Goal: Find contact information: Find contact information

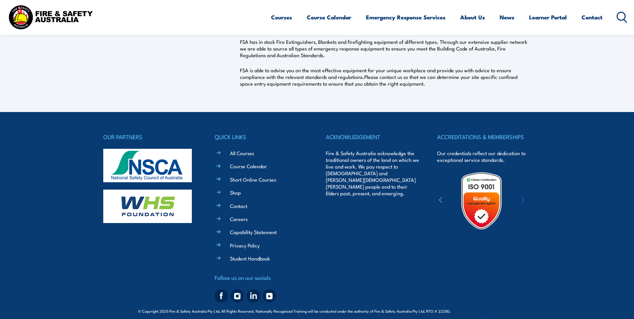
scroll to position [225, 0]
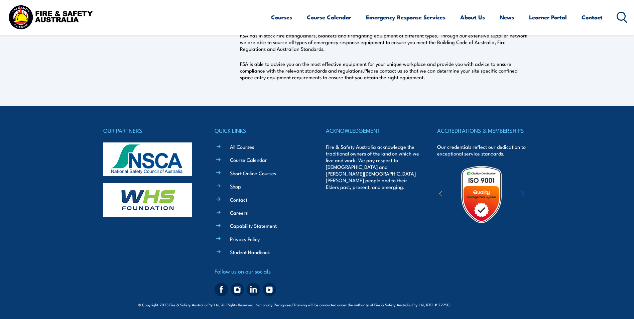
click at [232, 183] on link "Shop" at bounding box center [235, 185] width 11 height 7
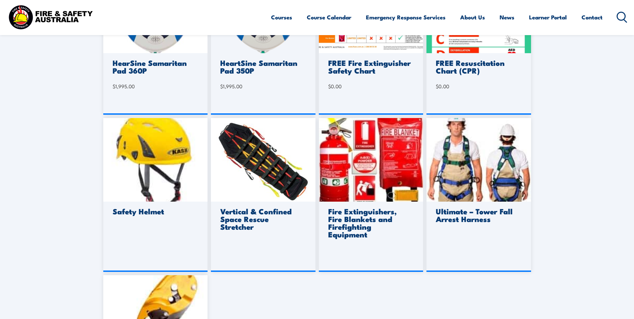
scroll to position [401, 0]
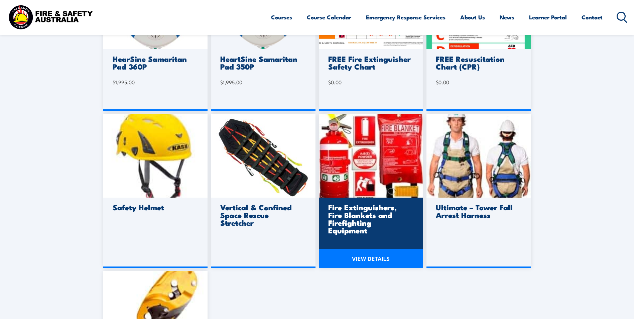
click at [366, 219] on h3 "Fire Extinguishers, Fire Blankets and Firefighting Equipment" at bounding box center [370, 218] width 84 height 31
click at [374, 256] on link "VIEW DETAILS" at bounding box center [371, 258] width 105 height 19
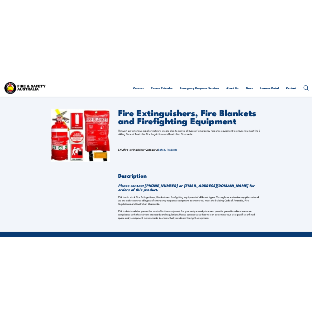
scroll to position [33, 0]
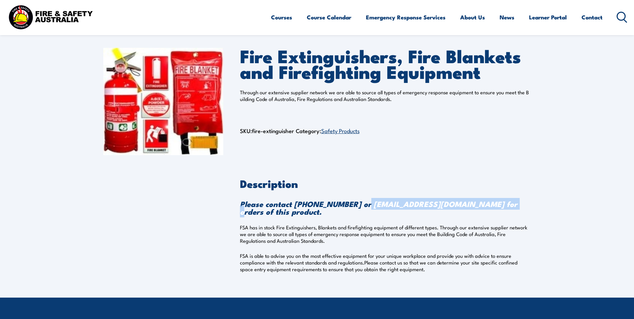
drag, startPoint x: 357, startPoint y: 205, endPoint x: 495, endPoint y: 195, distance: 138.3
click at [495, 195] on div "Description Please contact [PHONE_NUMBER] or [EMAIL_ADDRESS][DOMAIN_NAME] for o…" at bounding box center [385, 225] width 291 height 94
copy strong "[EMAIL_ADDRESS][DOMAIN_NAME]"
